Goal: Task Accomplishment & Management: Use online tool/utility

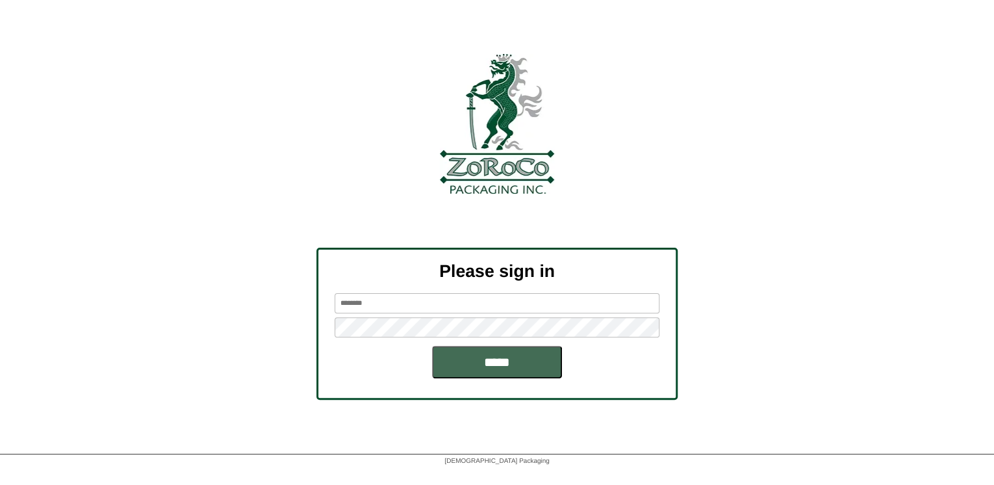
type input "*******"
click at [471, 356] on input "*****" at bounding box center [497, 362] width 130 height 32
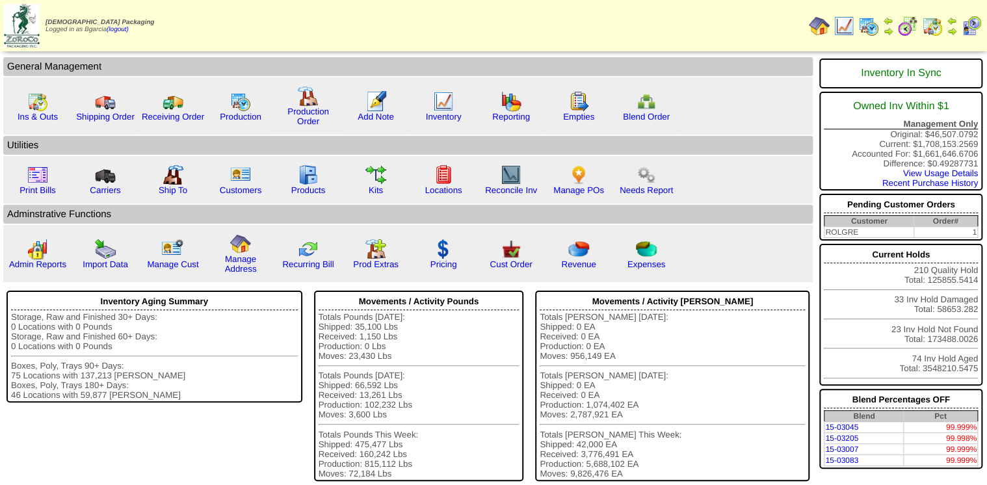
click at [916, 27] on img at bounding box center [907, 26] width 21 height 21
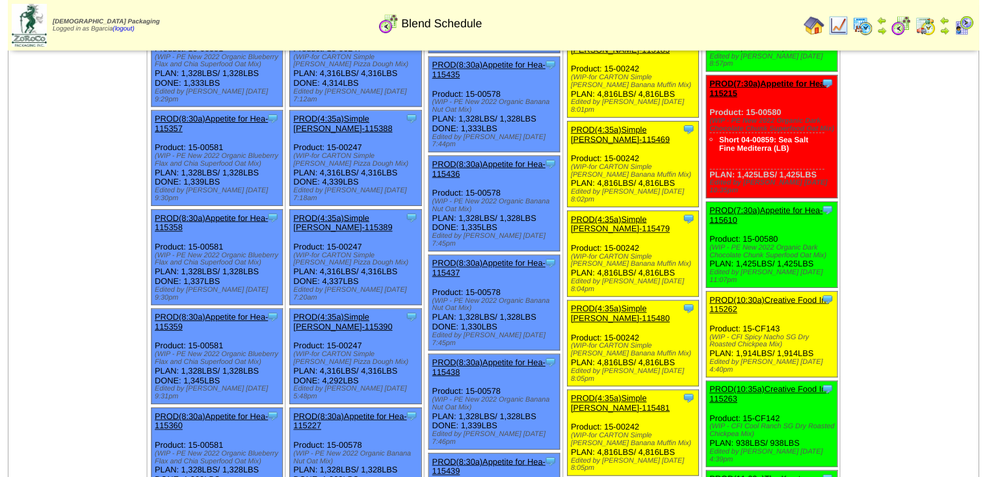
scroll to position [936, 0]
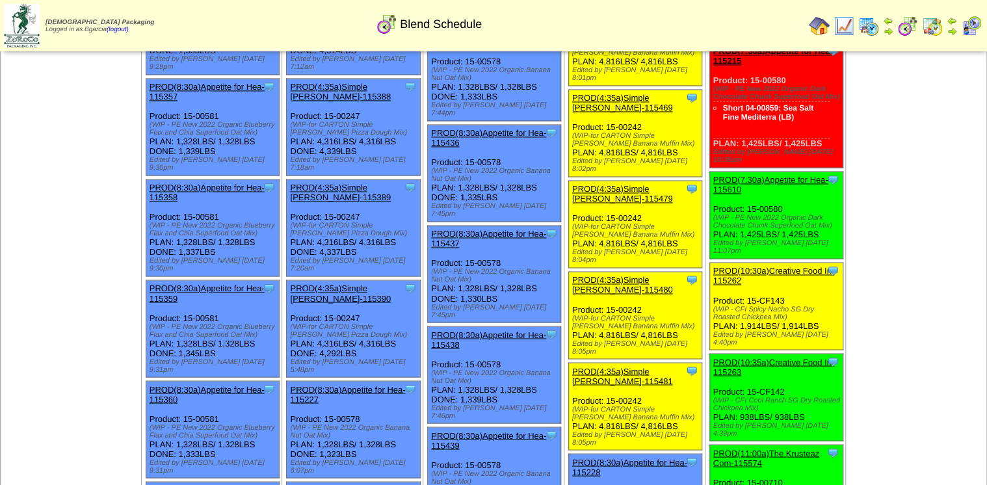
click at [624, 263] on ul "Clone Item PROD(4:00a)The Krusteaz Com-115429 The Krusteaz Company ScheduleID: …" at bounding box center [634, 323] width 139 height 2305
click at [625, 363] on div "Clone Item PROD(4:35a)Simple Mills-115481 Simple Mills ScheduleID: 115481 1184.…" at bounding box center [634, 406] width 133 height 87
click at [624, 366] on link "PROD(4:35a)Simple [PERSON_NAME]-115481" at bounding box center [622, 375] width 101 height 19
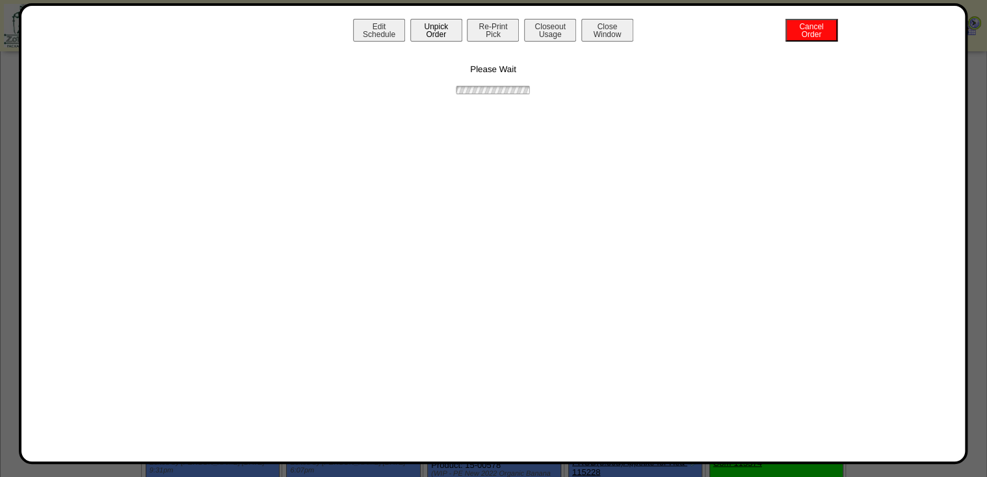
click at [433, 23] on button "Unpick Order" at bounding box center [436, 30] width 52 height 23
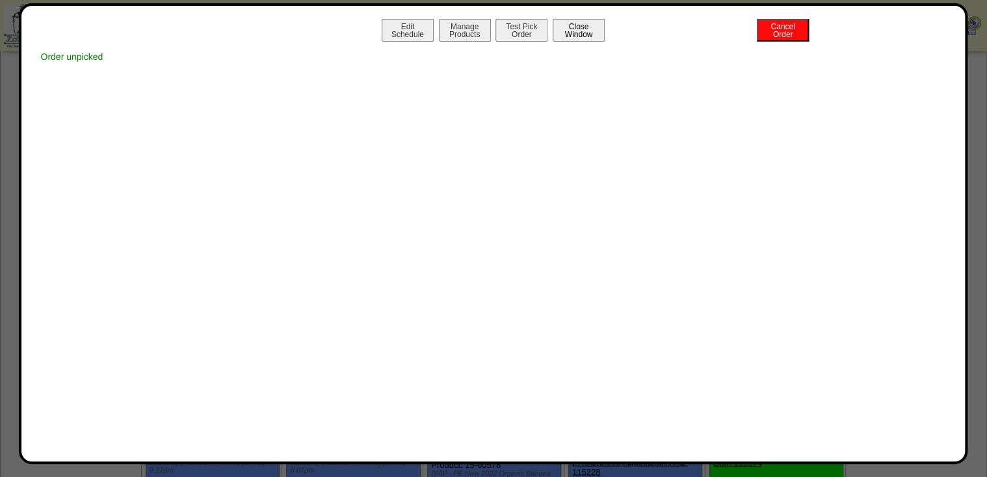
click at [560, 27] on button "Close Window" at bounding box center [578, 30] width 52 height 23
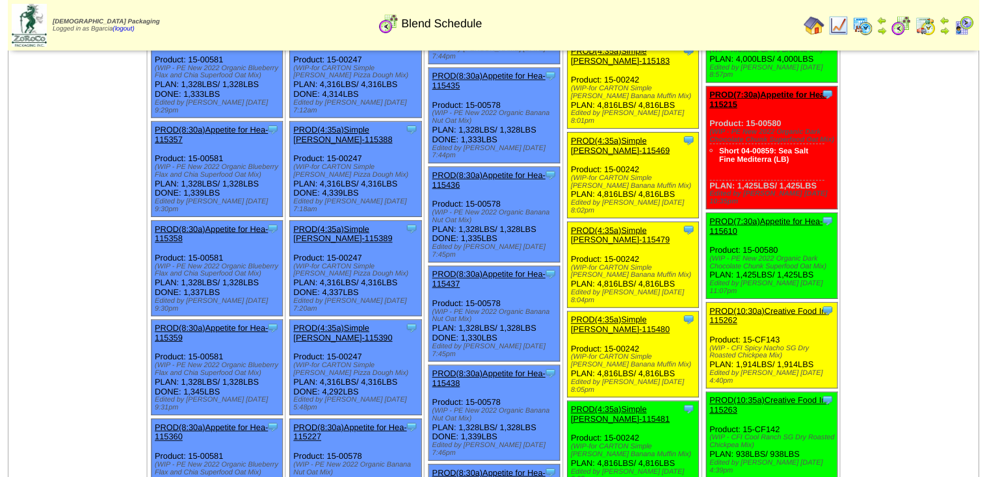
scroll to position [884, 0]
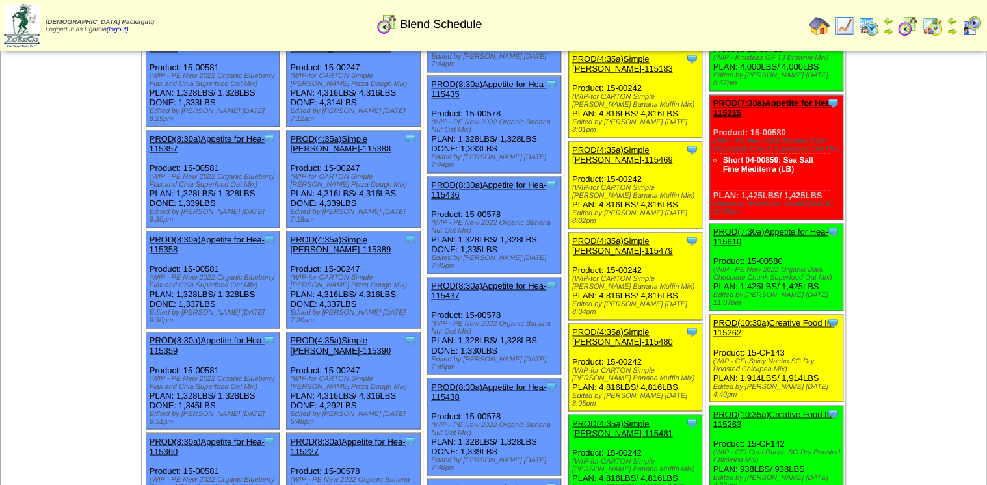
click at [615, 327] on link "PROD(4:35a)Simple [PERSON_NAME]-115480" at bounding box center [622, 336] width 101 height 19
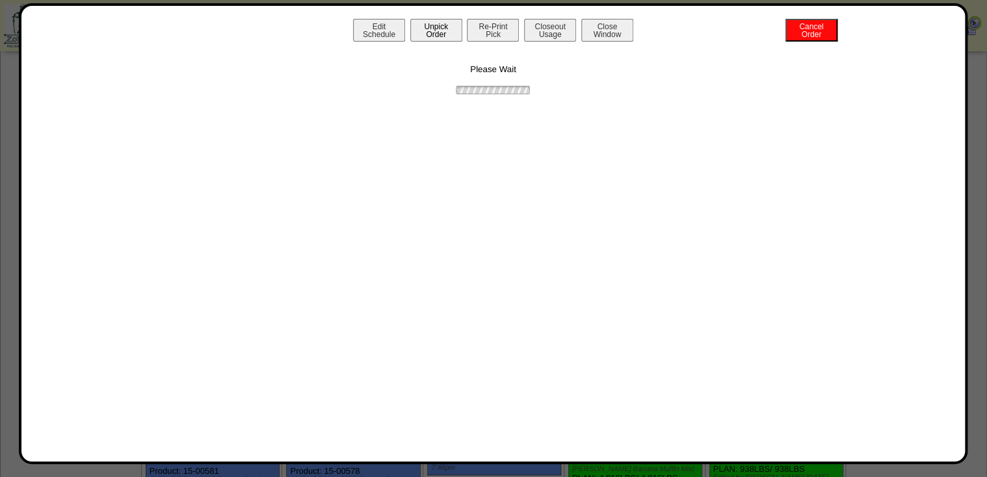
click at [432, 32] on button "Unpick Order" at bounding box center [436, 30] width 52 height 23
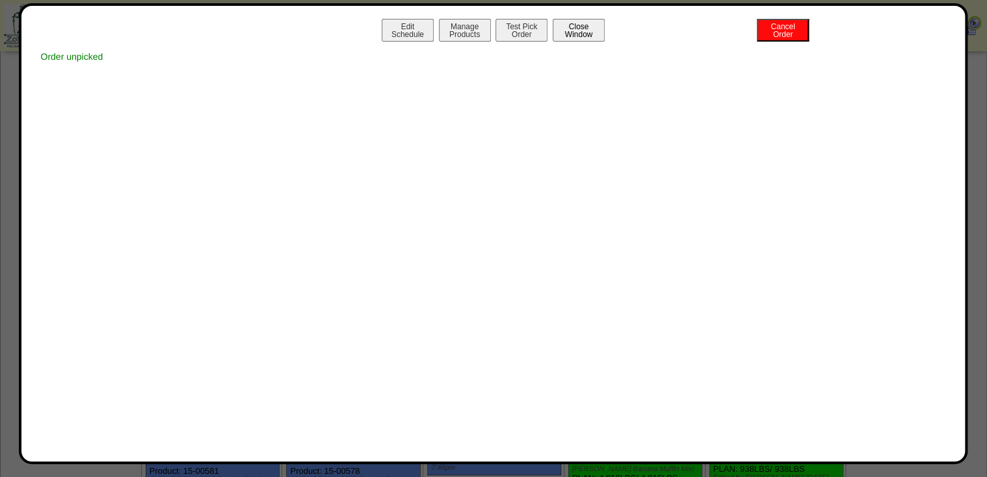
click at [588, 31] on button "Close Window" at bounding box center [578, 30] width 52 height 23
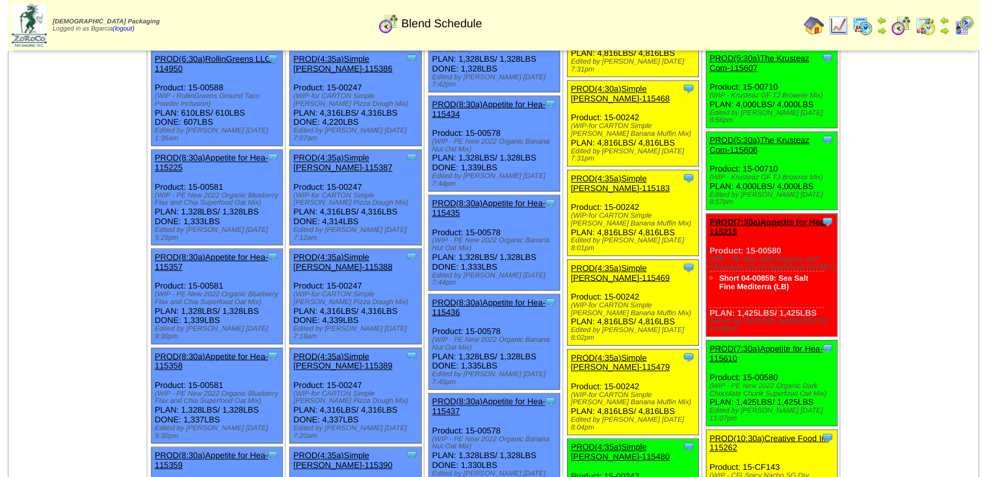
scroll to position [780, 0]
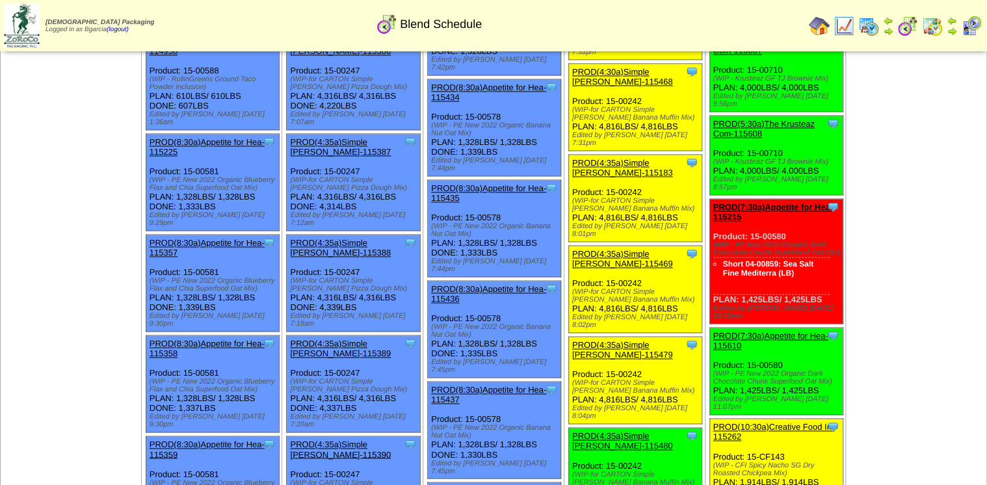
click at [663, 340] on div "PROD(4:35a)Simple [PERSON_NAME]-115479" at bounding box center [634, 349] width 124 height 19
click at [662, 340] on link "PROD(4:35a)Simple [PERSON_NAME]-115479" at bounding box center [622, 349] width 101 height 19
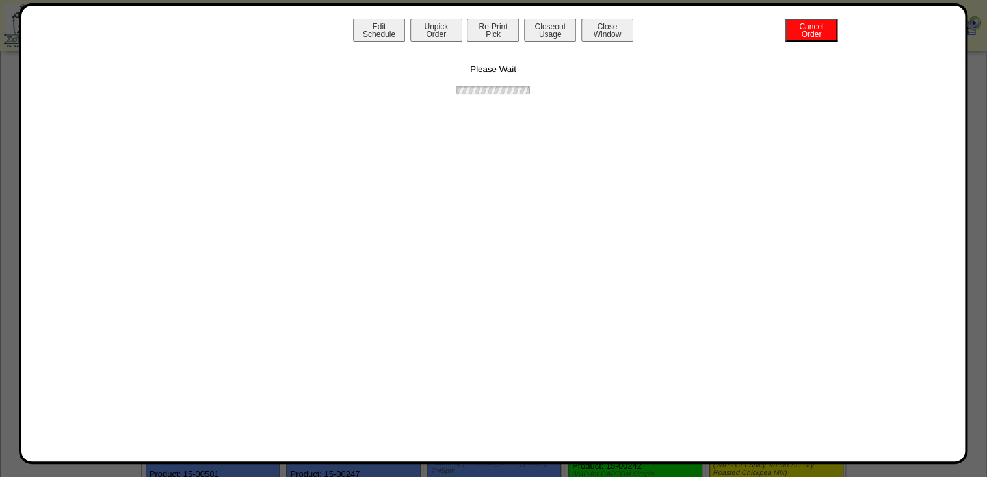
click at [437, 30] on button "Unpick Order" at bounding box center [436, 30] width 52 height 23
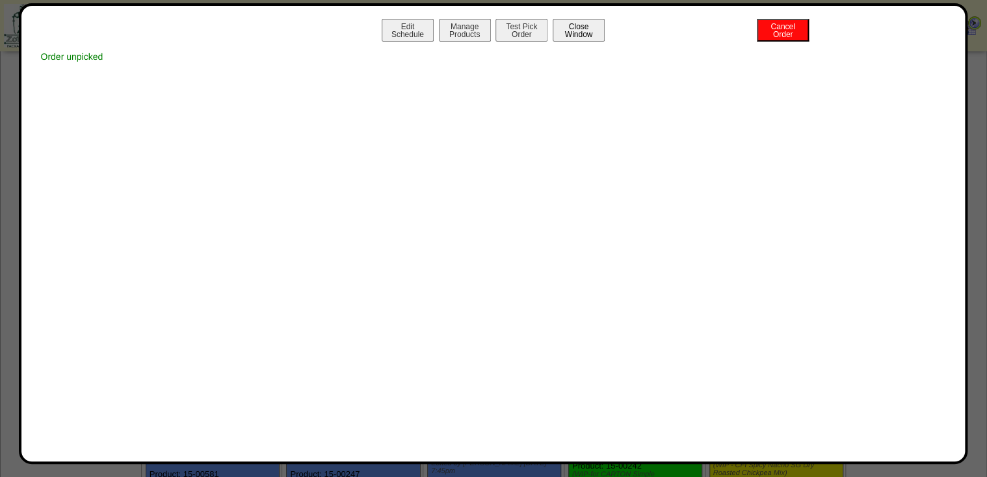
click at [578, 29] on button "Close Window" at bounding box center [578, 30] width 52 height 23
click at [579, 26] on button "Close Window" at bounding box center [578, 30] width 52 height 23
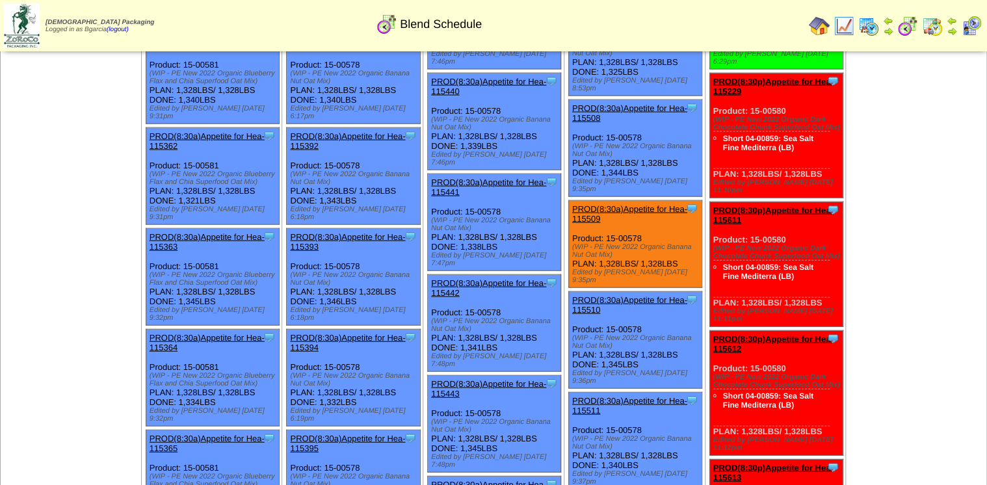
scroll to position [1404, 0]
